Goal: Find specific page/section: Find specific page/section

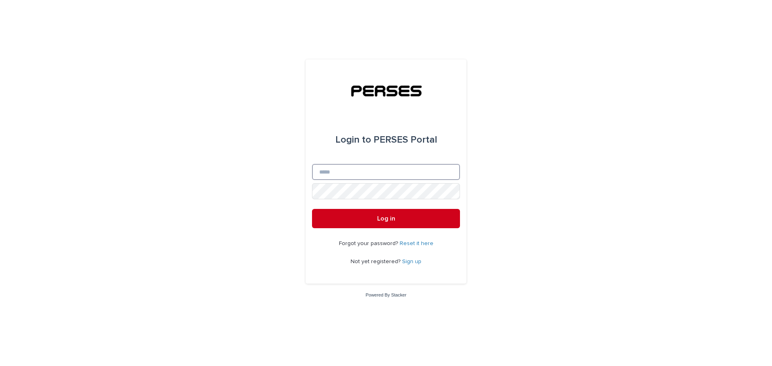
click at [331, 172] on input "Email" at bounding box center [386, 172] width 148 height 16
type input "**********"
click at [356, 216] on button "Log in" at bounding box center [386, 218] width 148 height 19
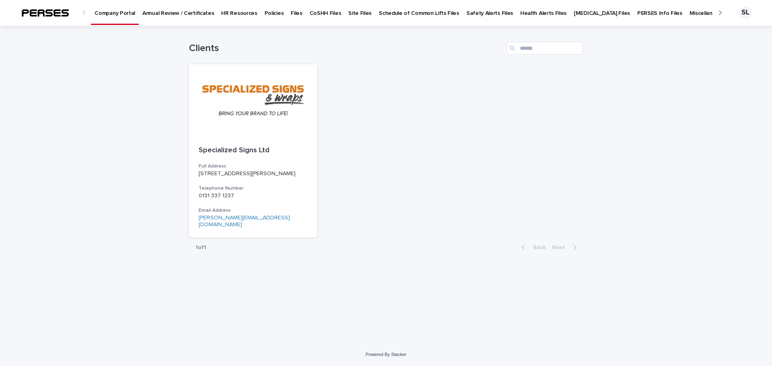
click at [720, 12] on div at bounding box center [718, 12] width 5 height 5
click at [747, 14] on p "All Files" at bounding box center [756, 8] width 18 height 17
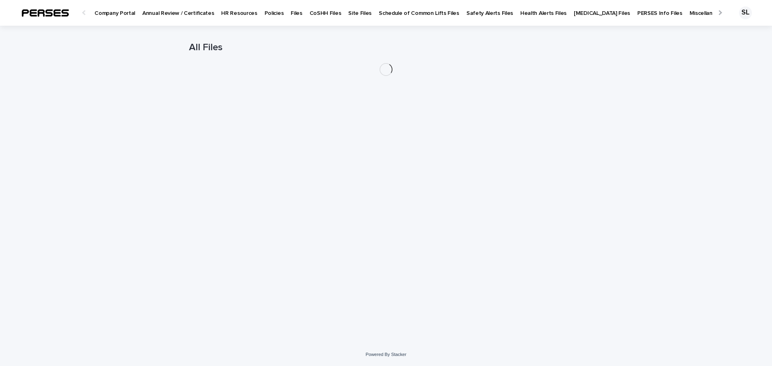
scroll to position [0, 18]
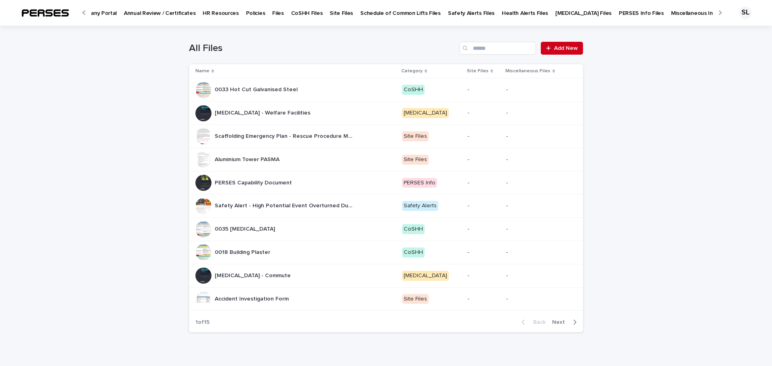
click at [81, 11] on div at bounding box center [84, 12] width 13 height 25
